Goal: Task Accomplishment & Management: Use online tool/utility

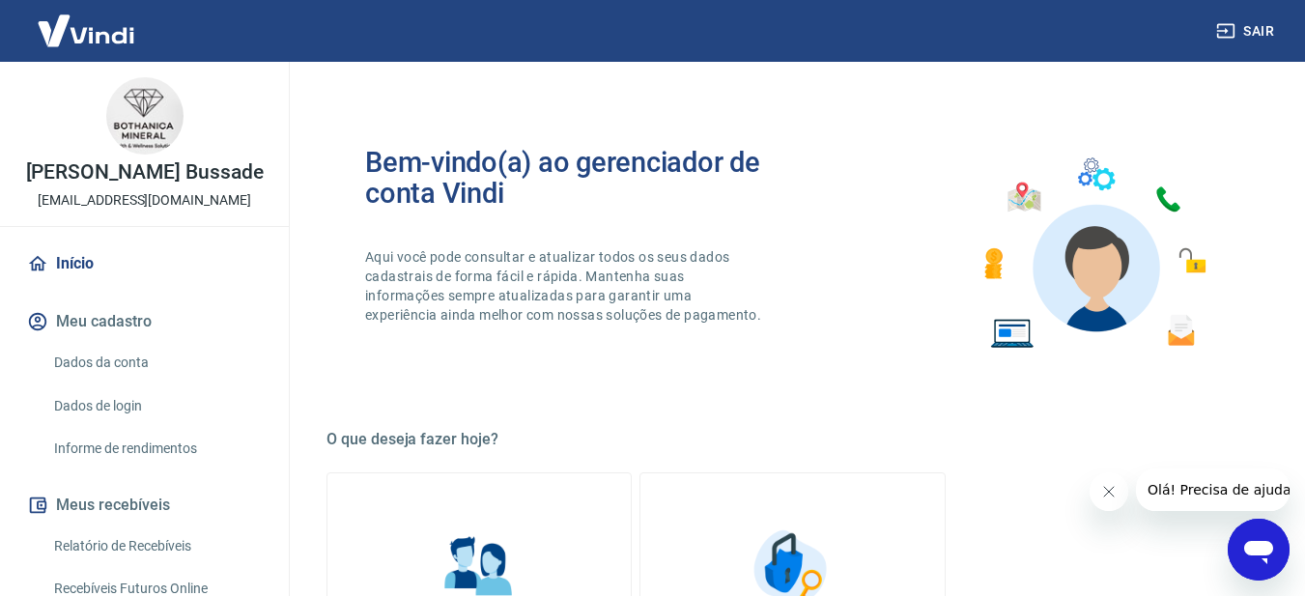
scroll to position [433, 0]
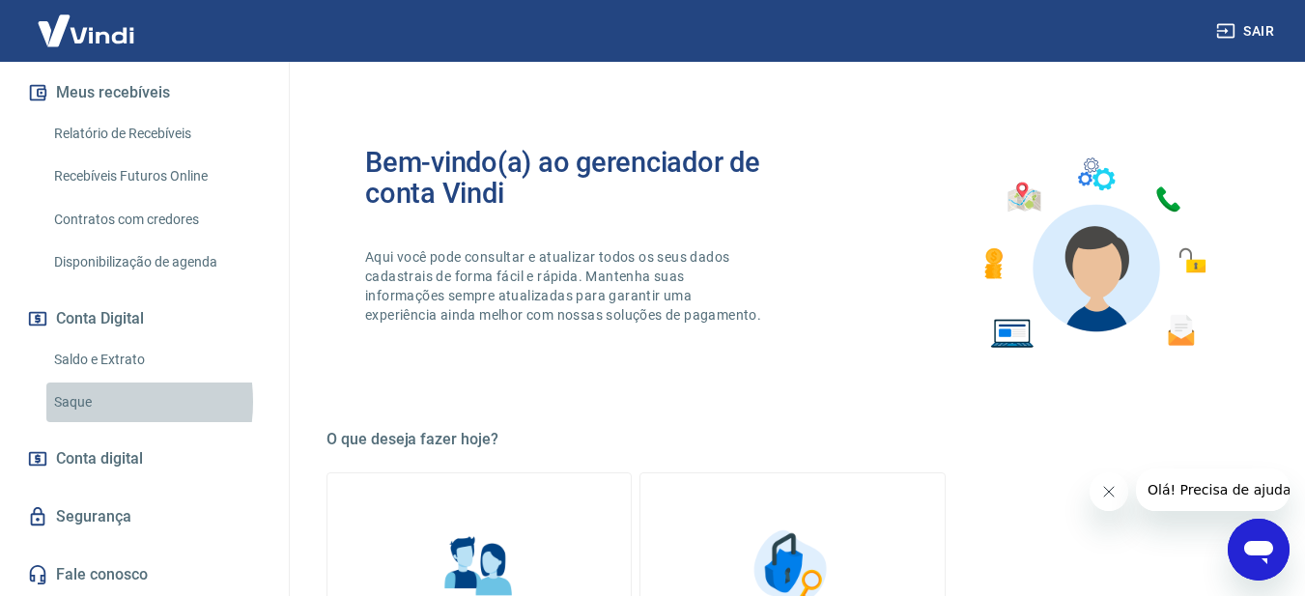
click at [81, 402] on link "Saque" at bounding box center [155, 402] width 219 height 40
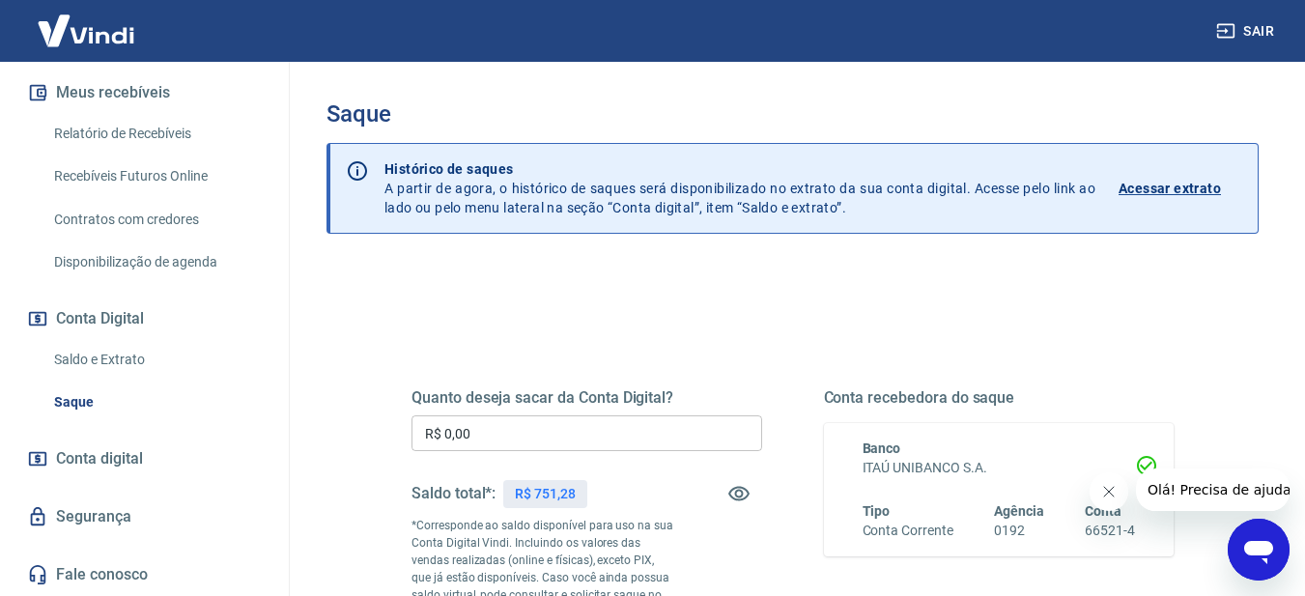
click at [610, 420] on input "R$ 0,00" at bounding box center [586, 433] width 351 height 36
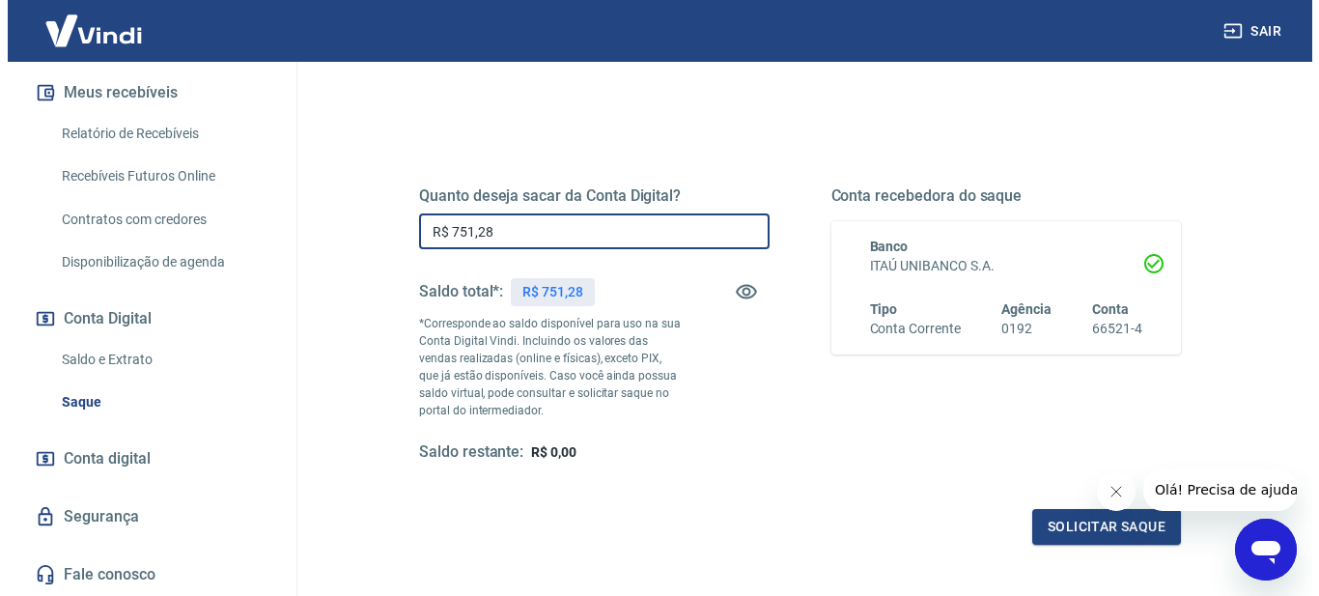
scroll to position [258, 0]
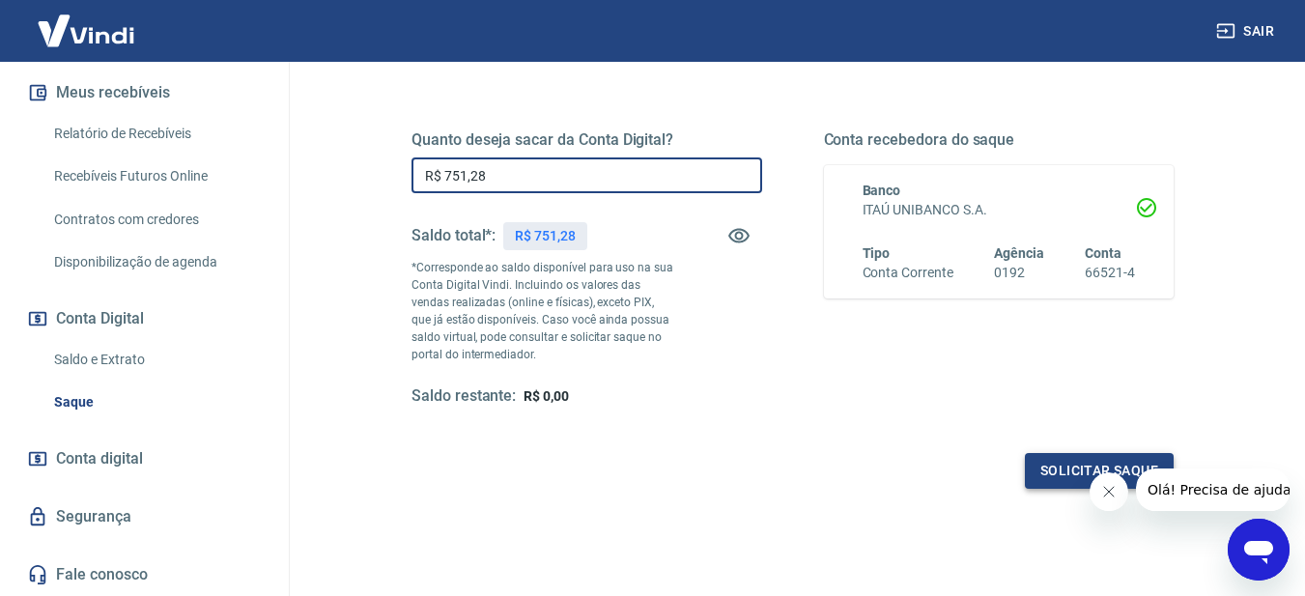
type input "R$ 751,28"
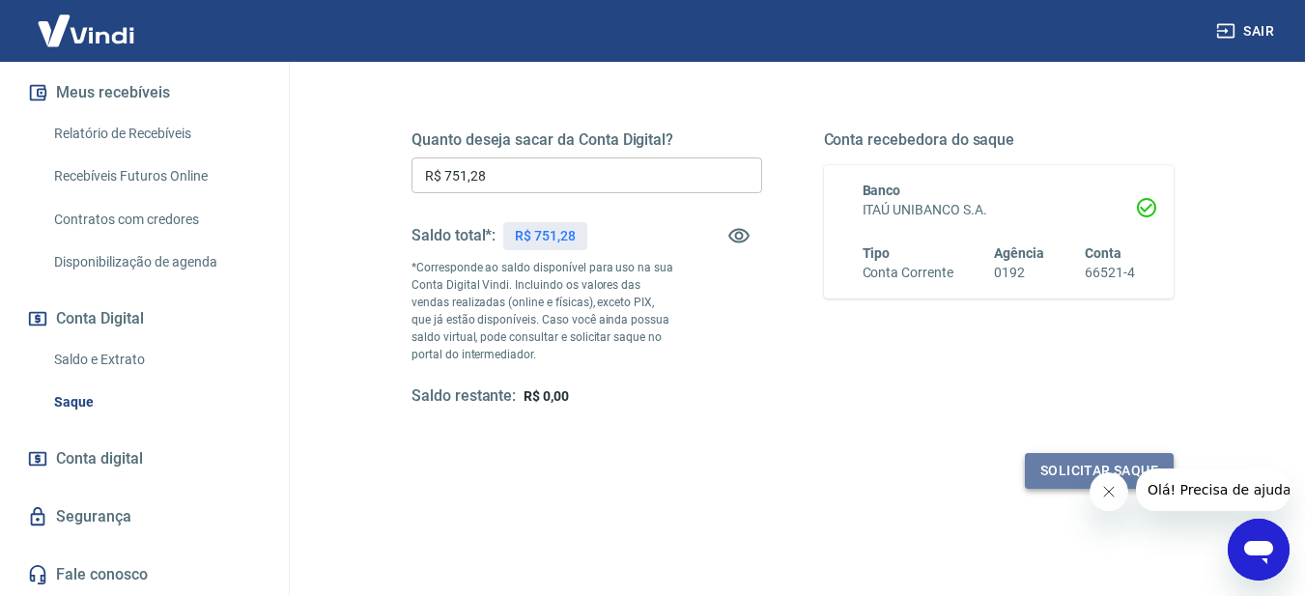
click at [1058, 473] on button "Solicitar saque" at bounding box center [1099, 471] width 149 height 36
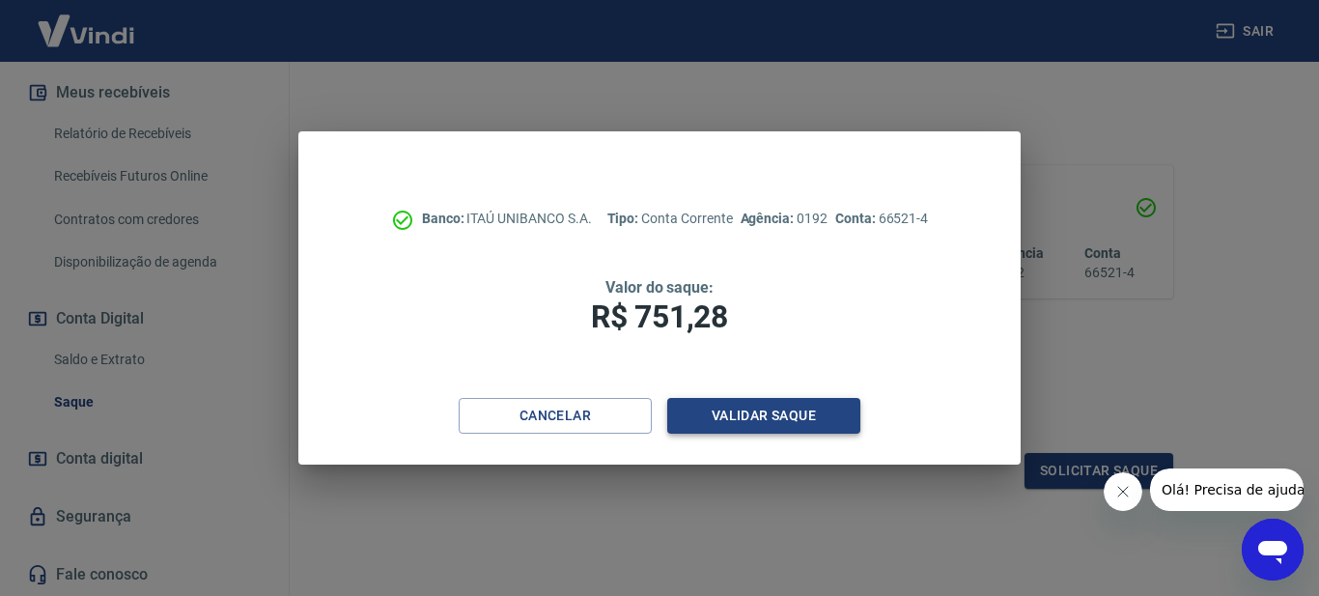
click at [798, 416] on button "Validar saque" at bounding box center [763, 416] width 193 height 36
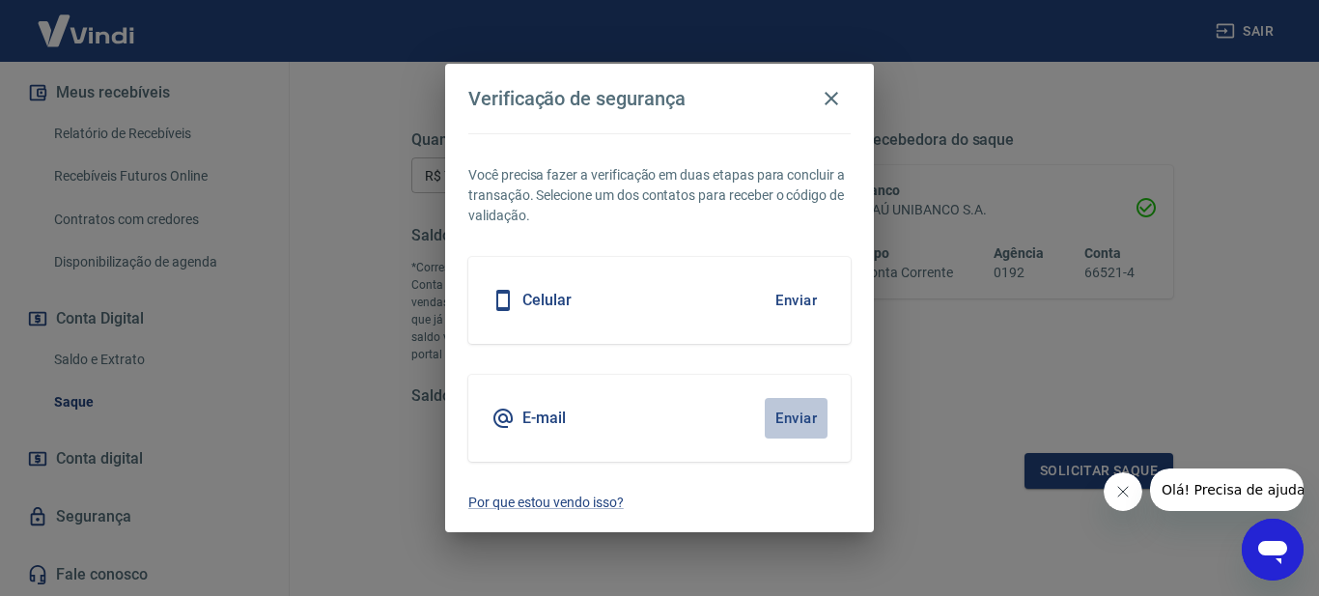
click at [806, 416] on button "Enviar" at bounding box center [796, 418] width 63 height 41
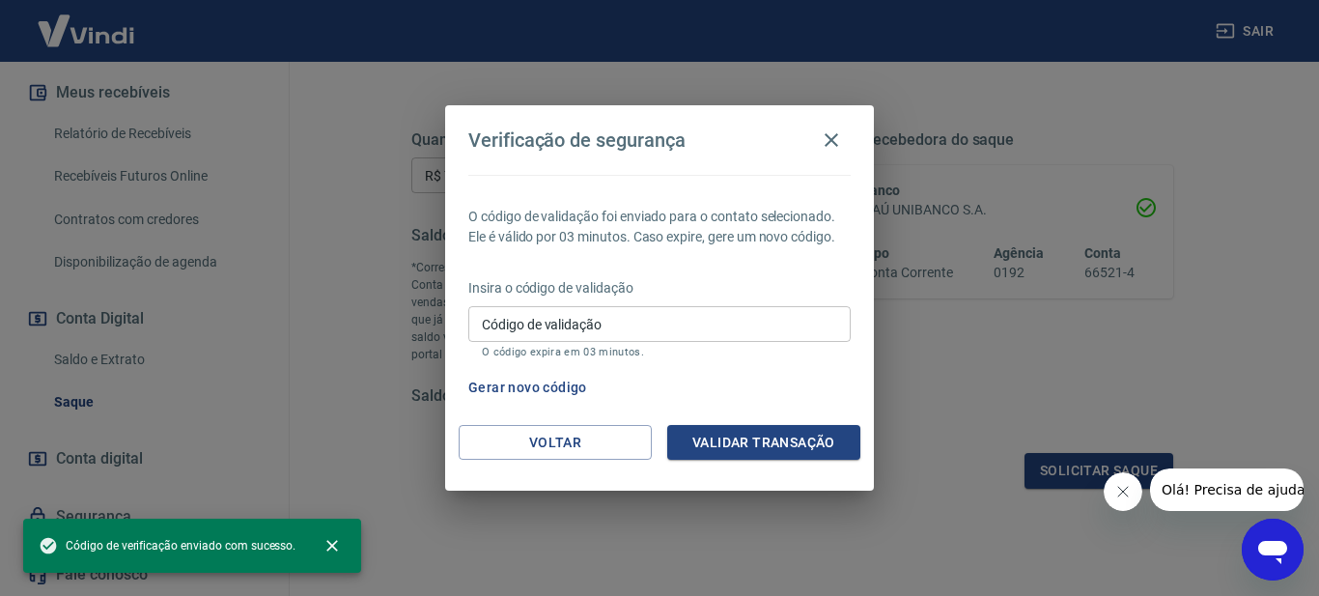
click at [656, 323] on input "Código de validação" at bounding box center [659, 324] width 382 height 36
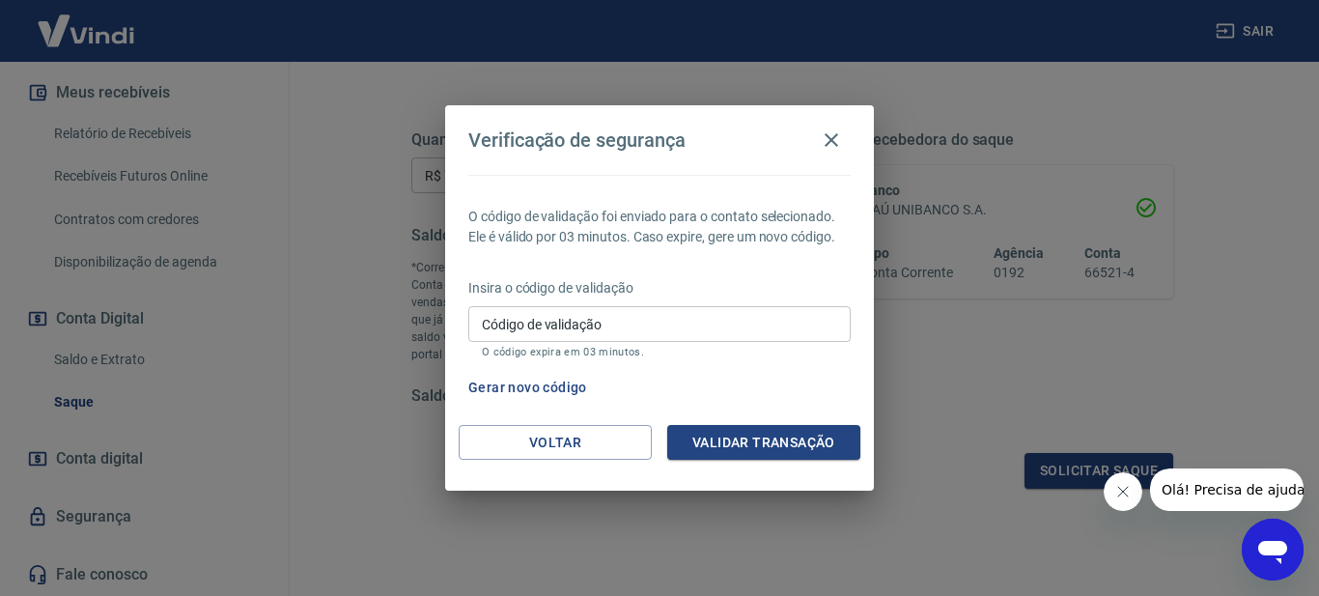
drag, startPoint x: 587, startPoint y: 308, endPoint x: 580, endPoint y: 327, distance: 20.5
click at [588, 309] on input "Código de validação" at bounding box center [659, 324] width 382 height 36
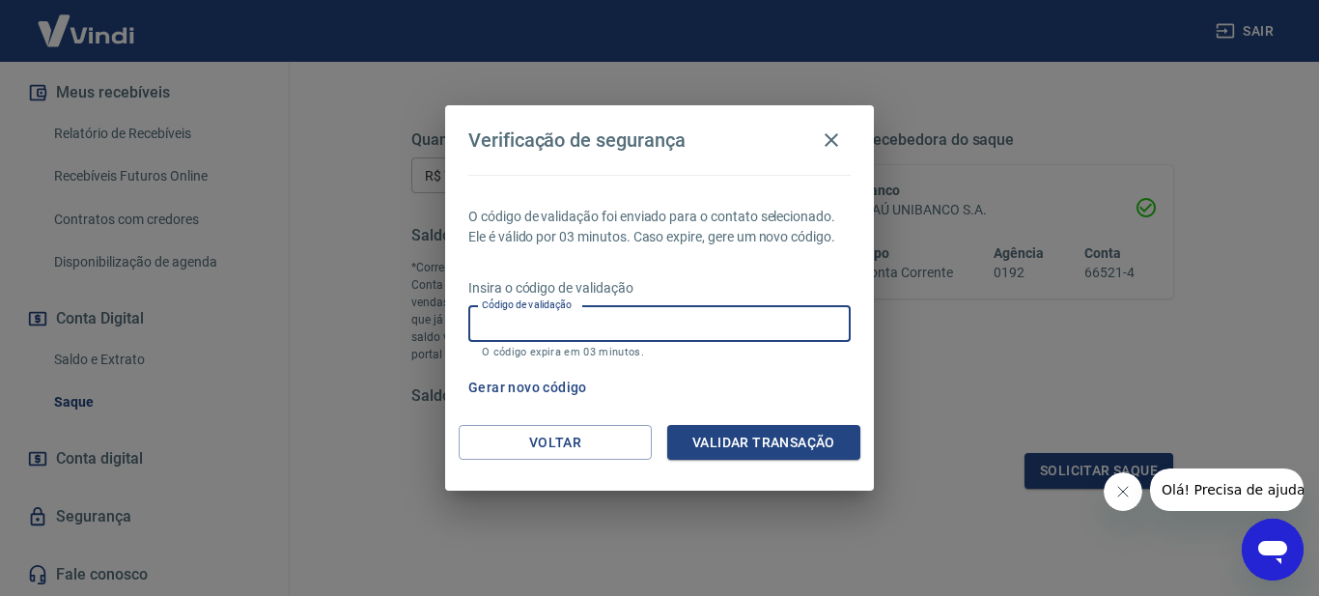
click at [580, 327] on input "Código de validação" at bounding box center [659, 324] width 382 height 36
paste input "468337"
type input "468337"
click at [819, 443] on button "Validar transação" at bounding box center [763, 443] width 193 height 36
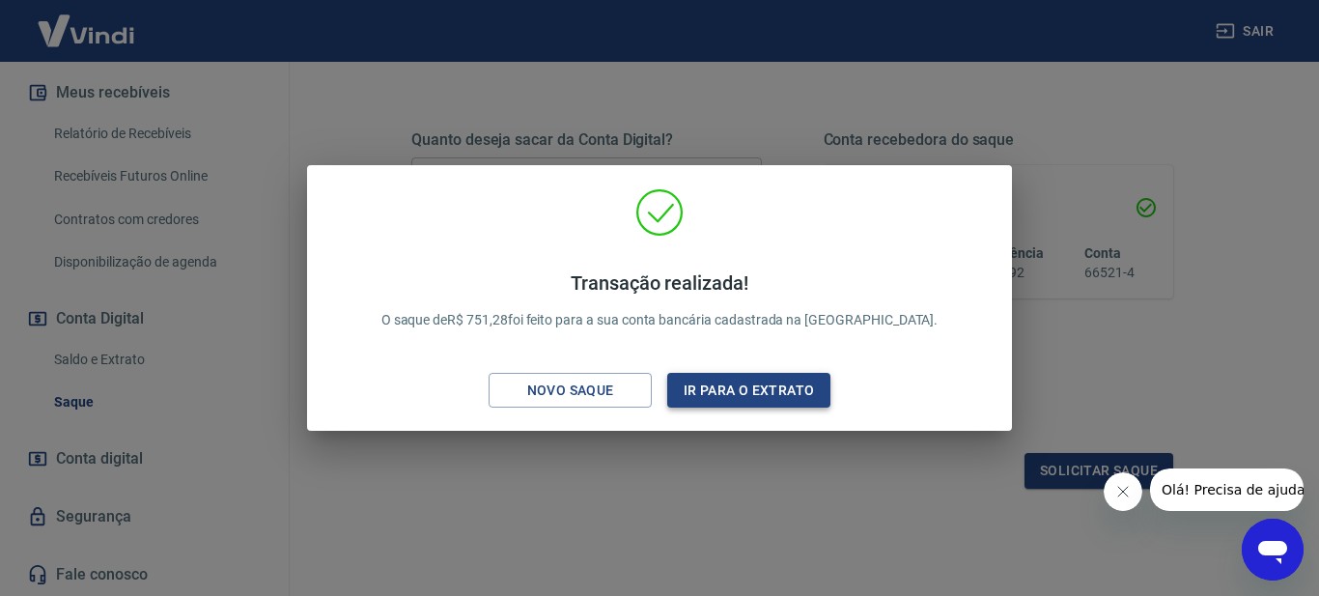
click at [756, 398] on button "Ir para o extrato" at bounding box center [748, 391] width 163 height 36
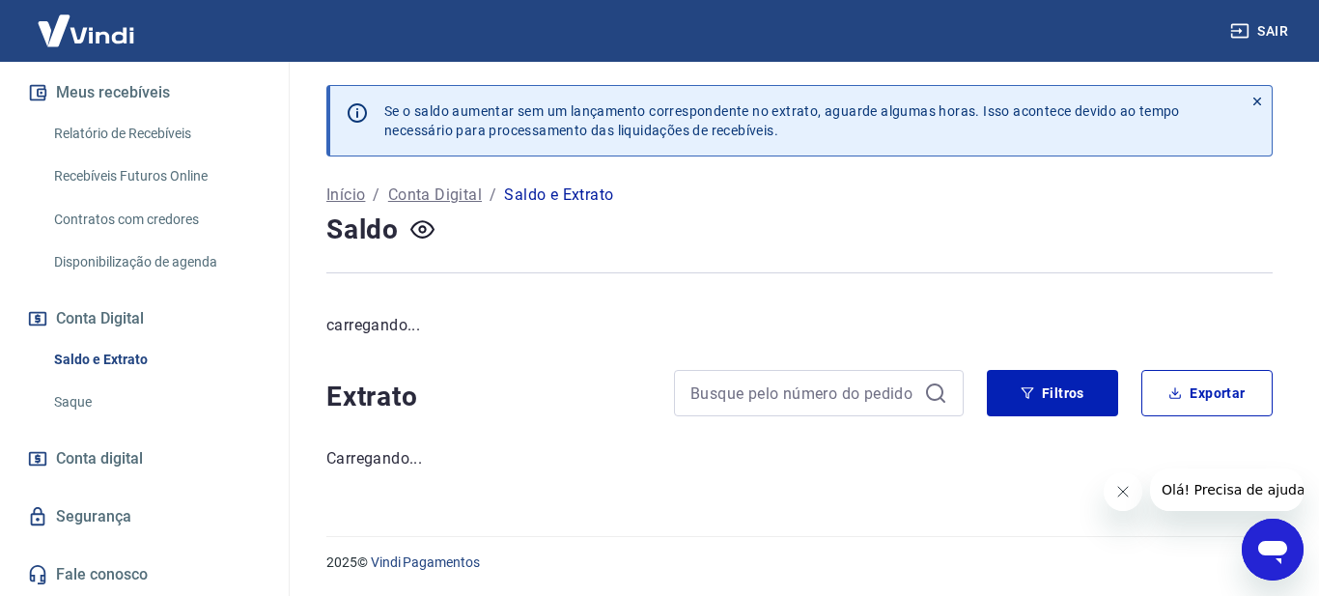
click at [164, 172] on link "Recebíveis Futuros Online" at bounding box center [155, 176] width 219 height 40
